Goal: Find specific page/section: Find specific page/section

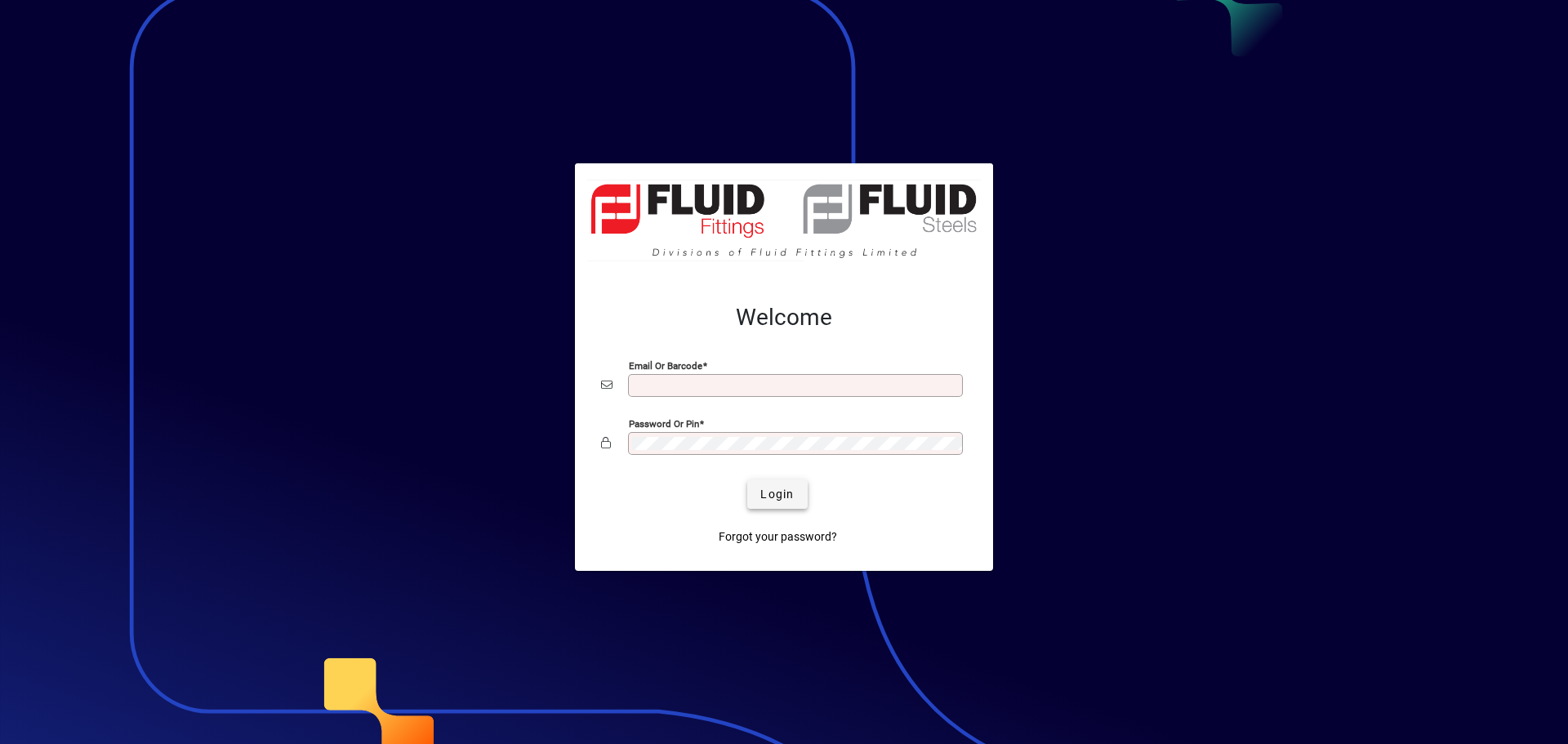
type input "**********"
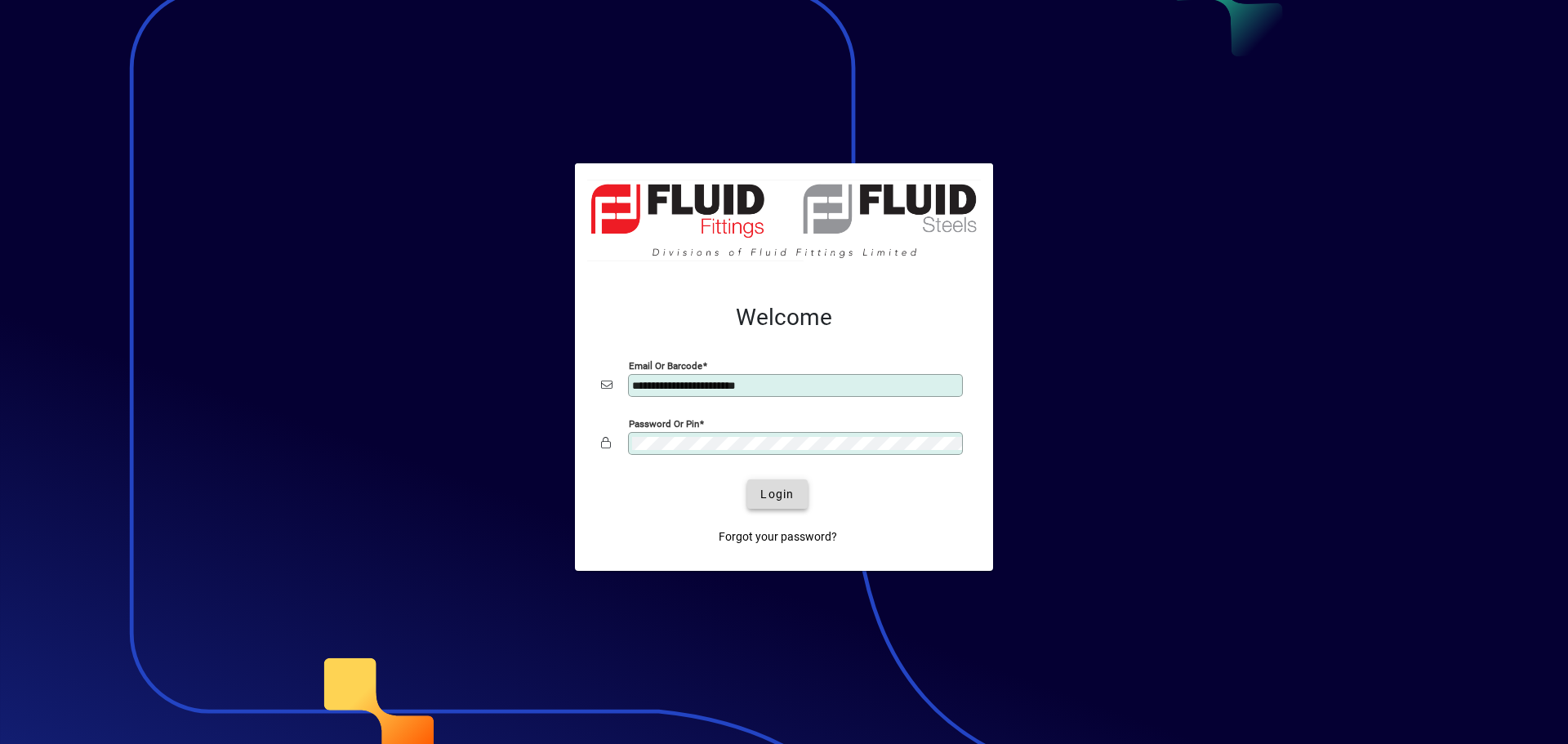
click at [793, 493] on span "Login" at bounding box center [777, 495] width 34 height 17
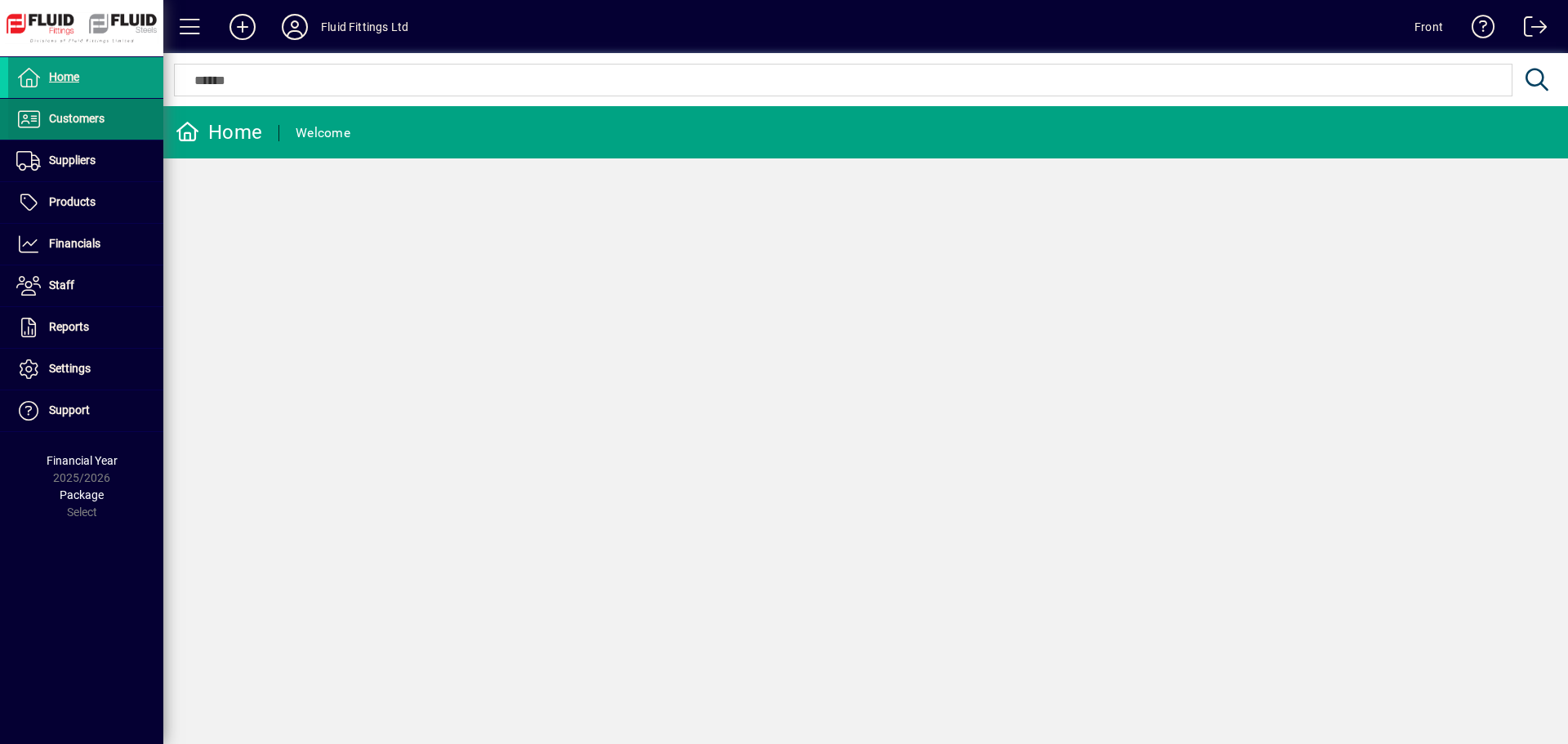
click at [73, 128] on span "Customers" at bounding box center [56, 119] width 97 height 19
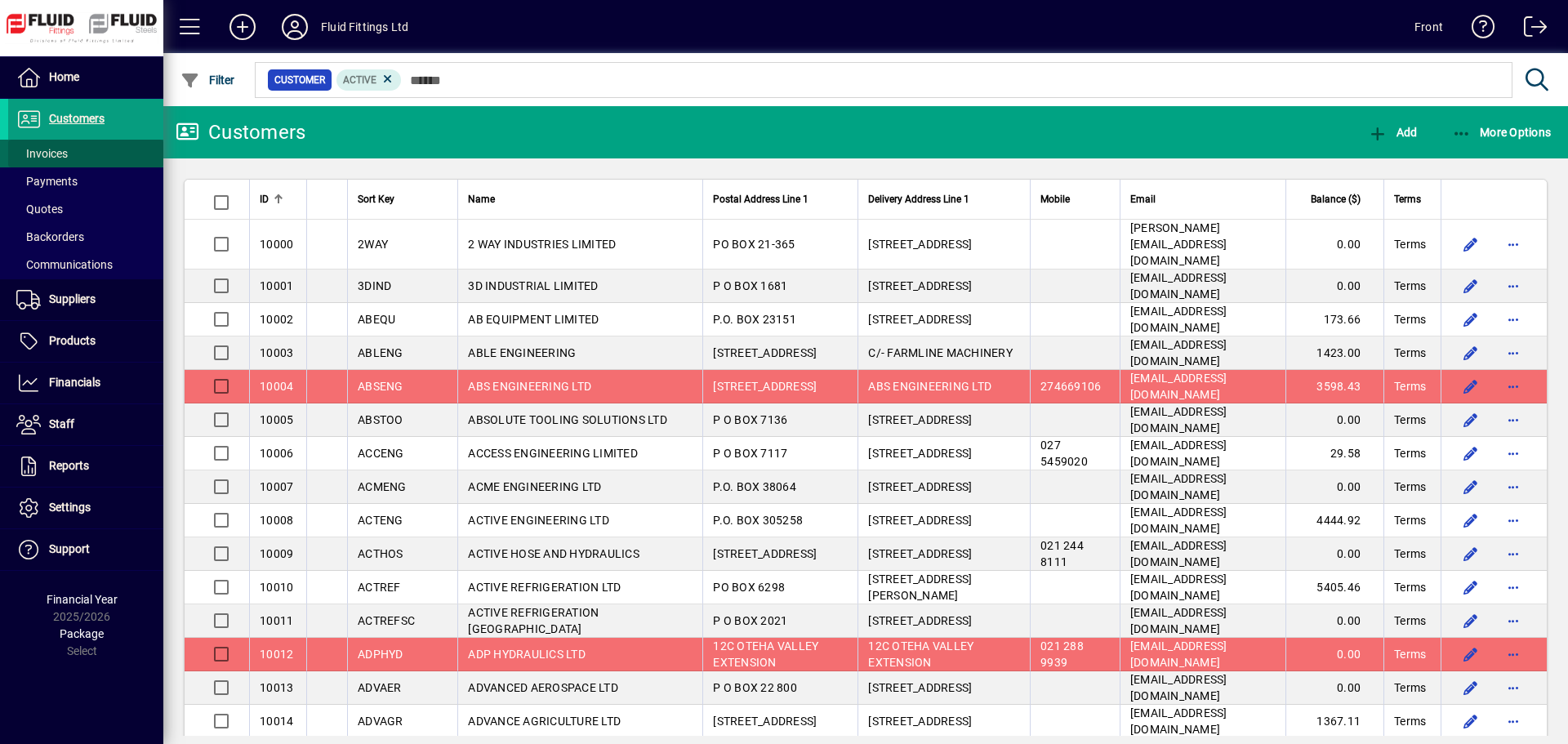
click at [68, 150] on span "Invoices" at bounding box center [42, 154] width 51 height 14
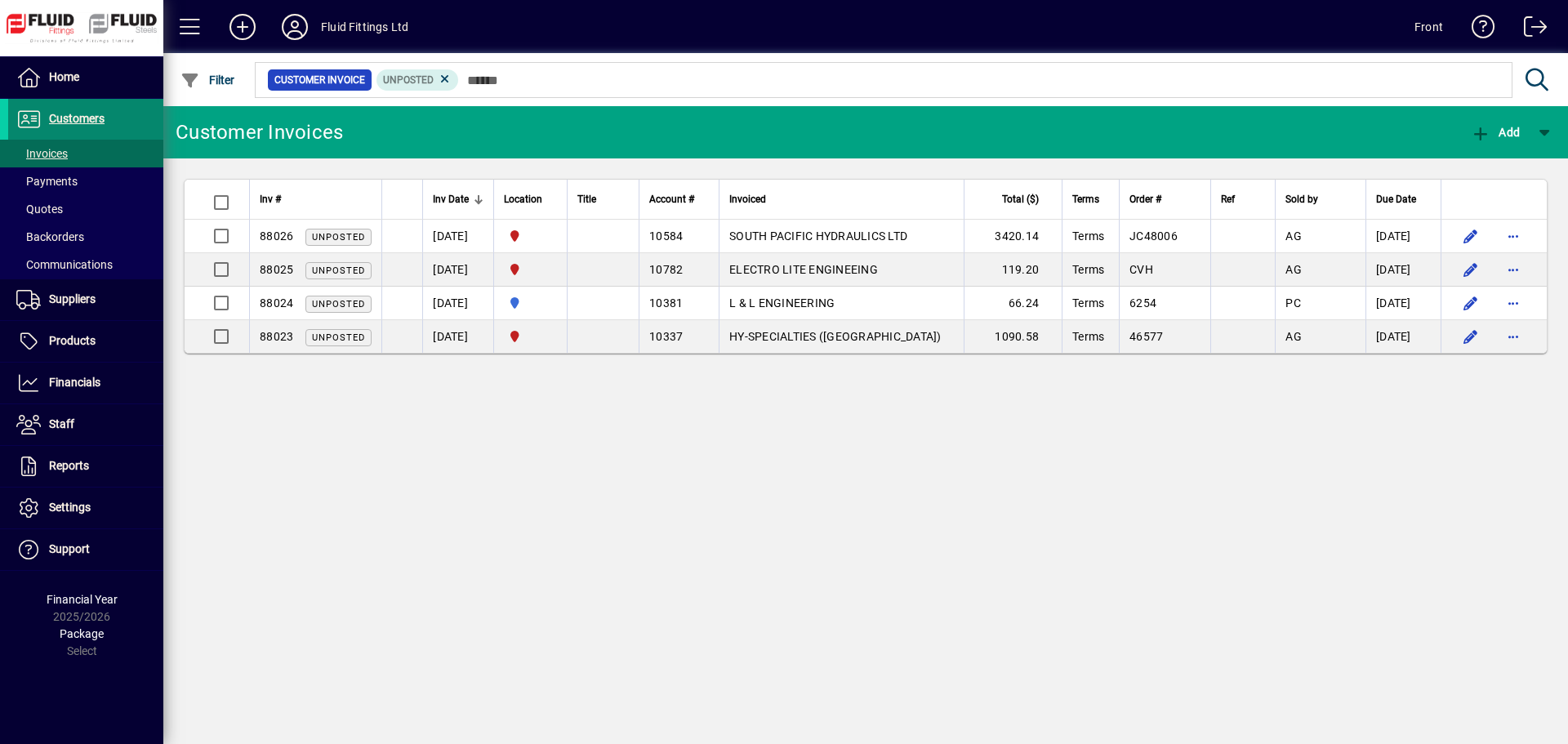
click at [82, 119] on span "Customers" at bounding box center [76, 119] width 55 height 14
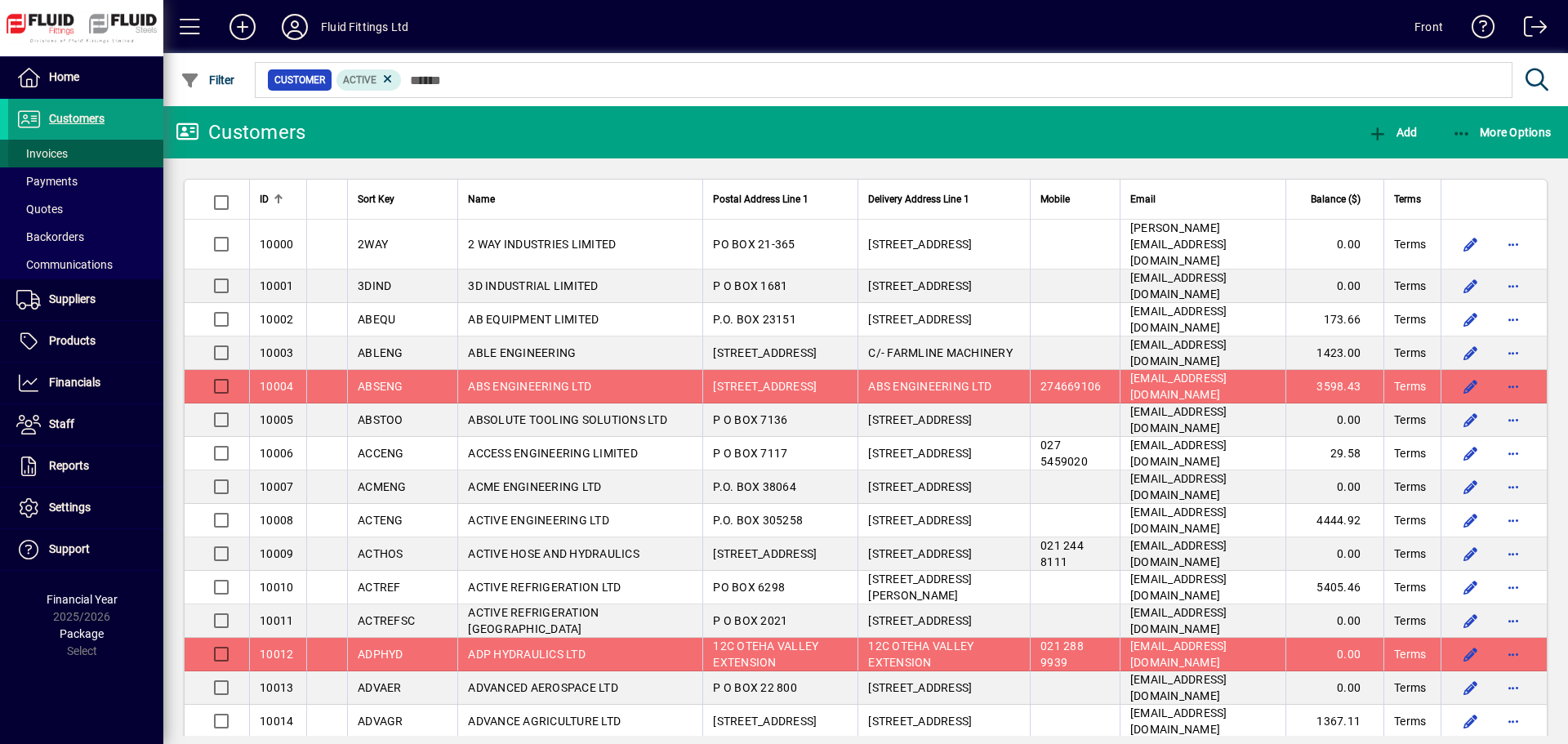
click at [87, 159] on span at bounding box center [85, 154] width 156 height 40
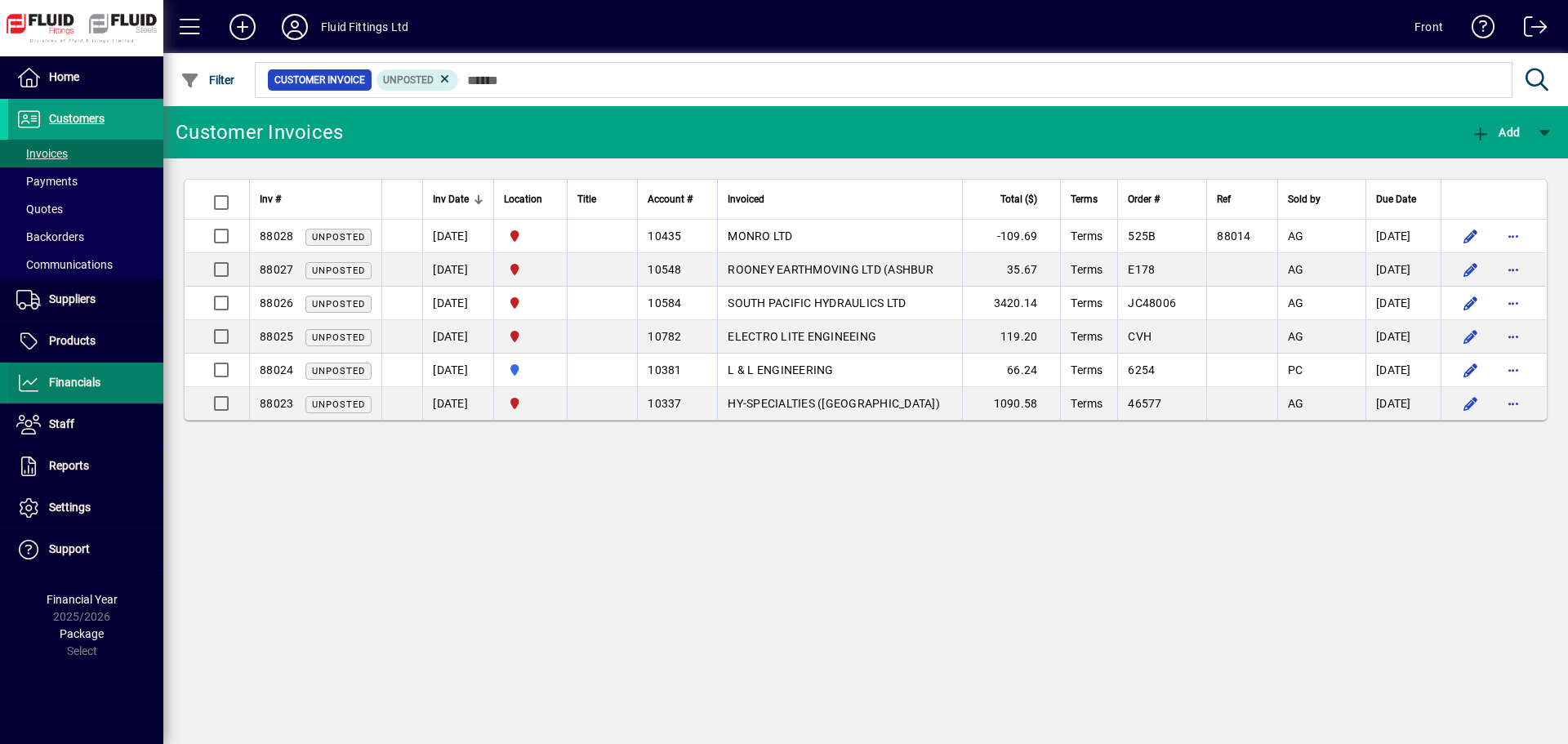
click at [110, 386] on span at bounding box center [85, 383] width 156 height 40
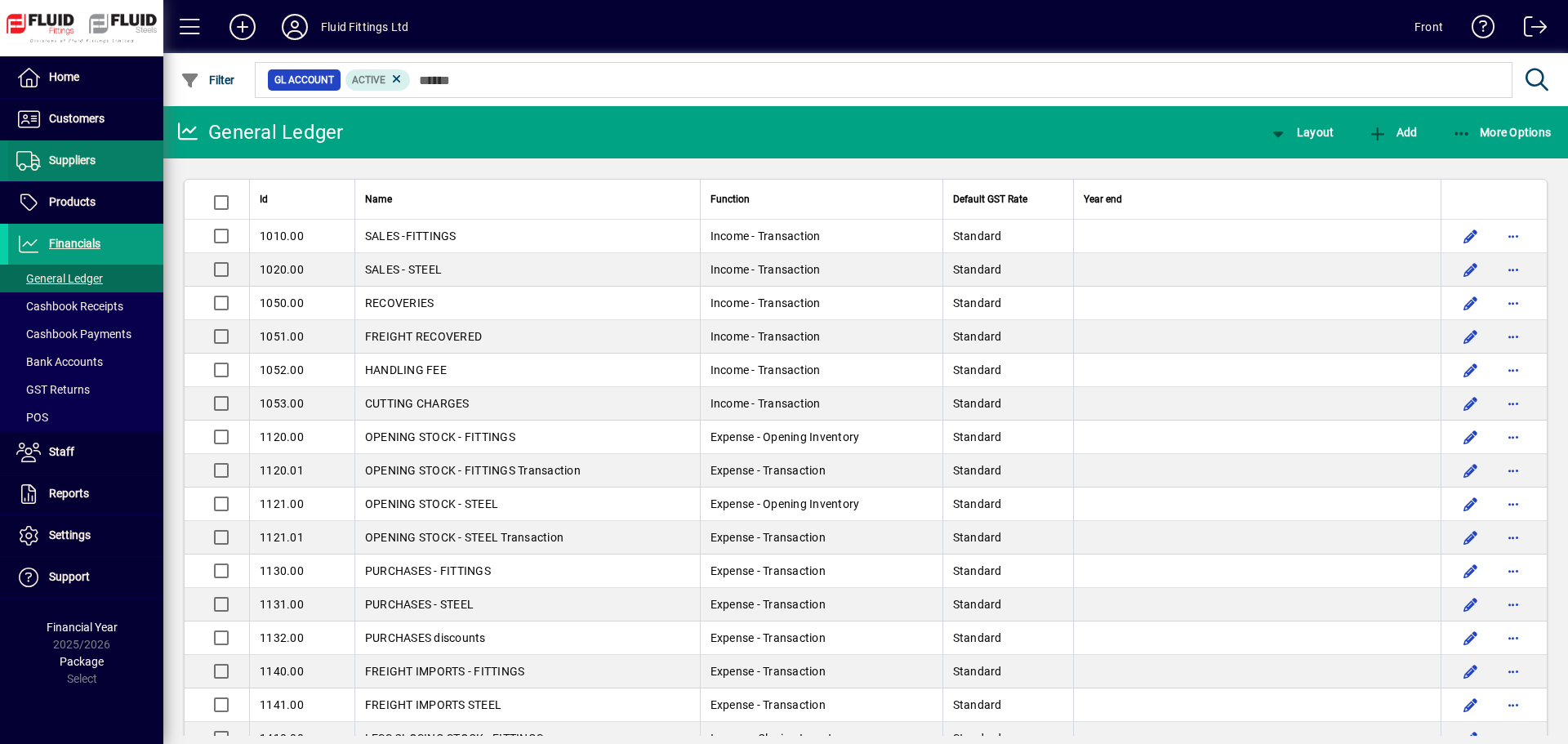
click at [94, 168] on span "Suppliers" at bounding box center [51, 160] width 87 height 19
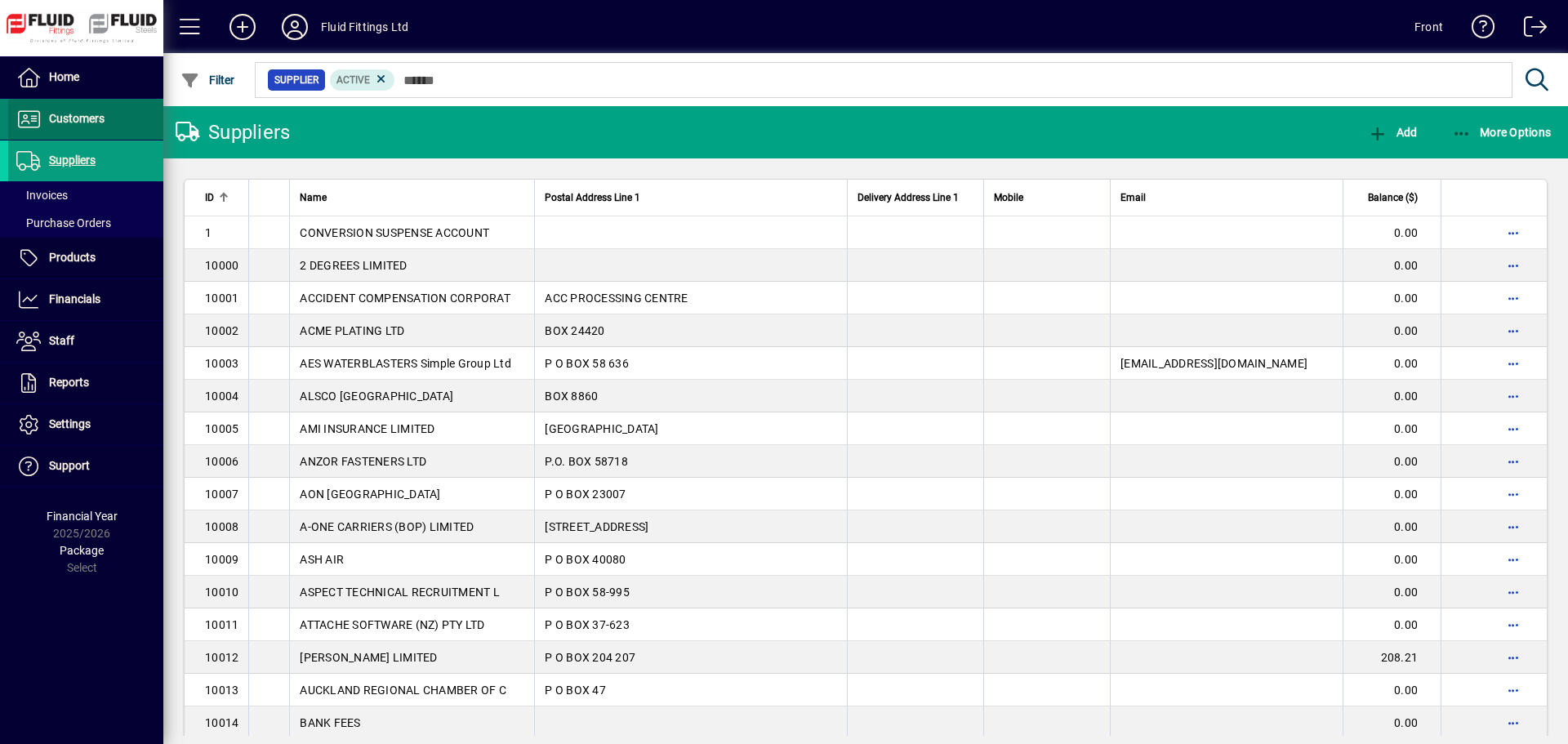
click at [91, 130] on span at bounding box center [85, 119] width 156 height 40
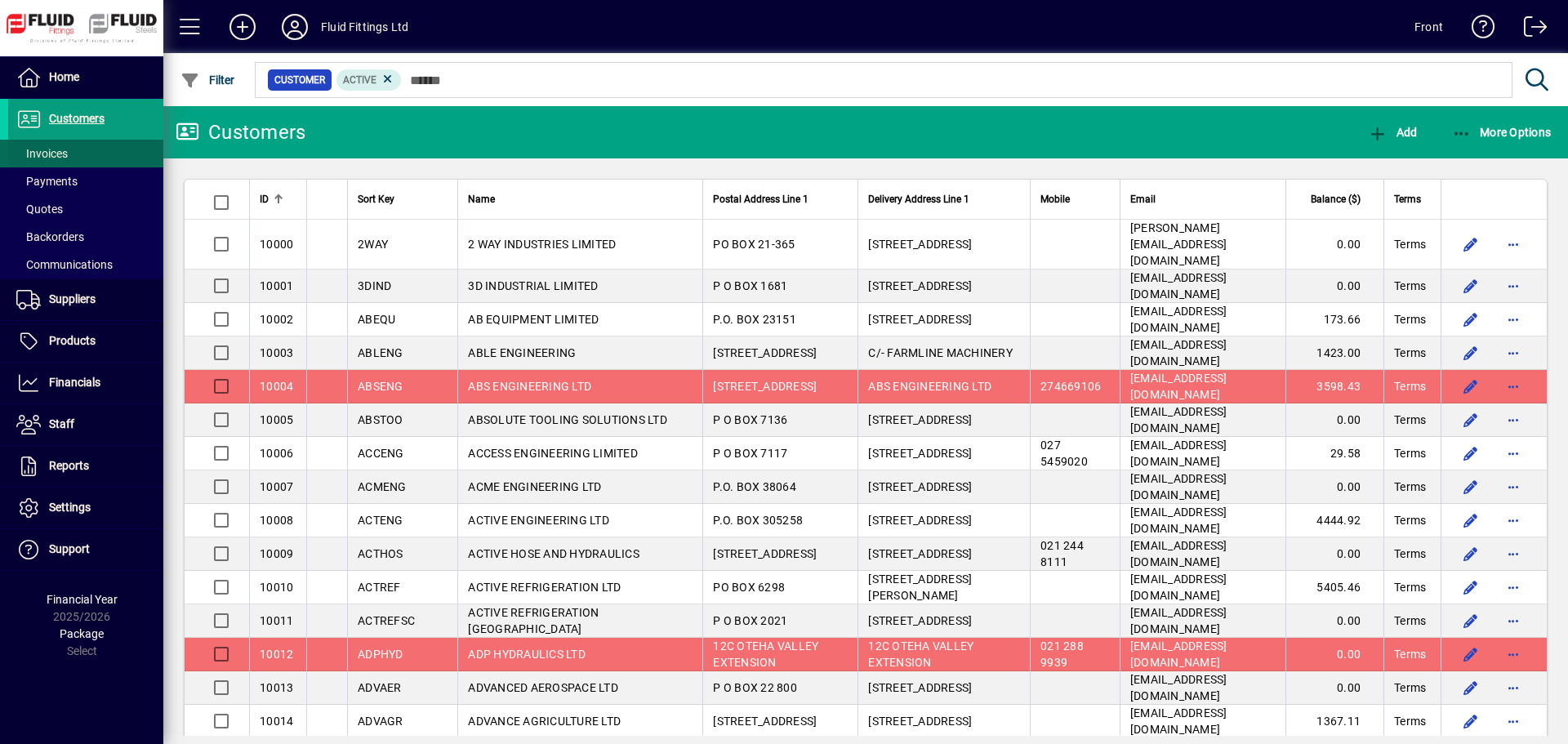
click at [89, 151] on span at bounding box center [85, 154] width 156 height 40
